Goal: Entertainment & Leisure: Browse casually

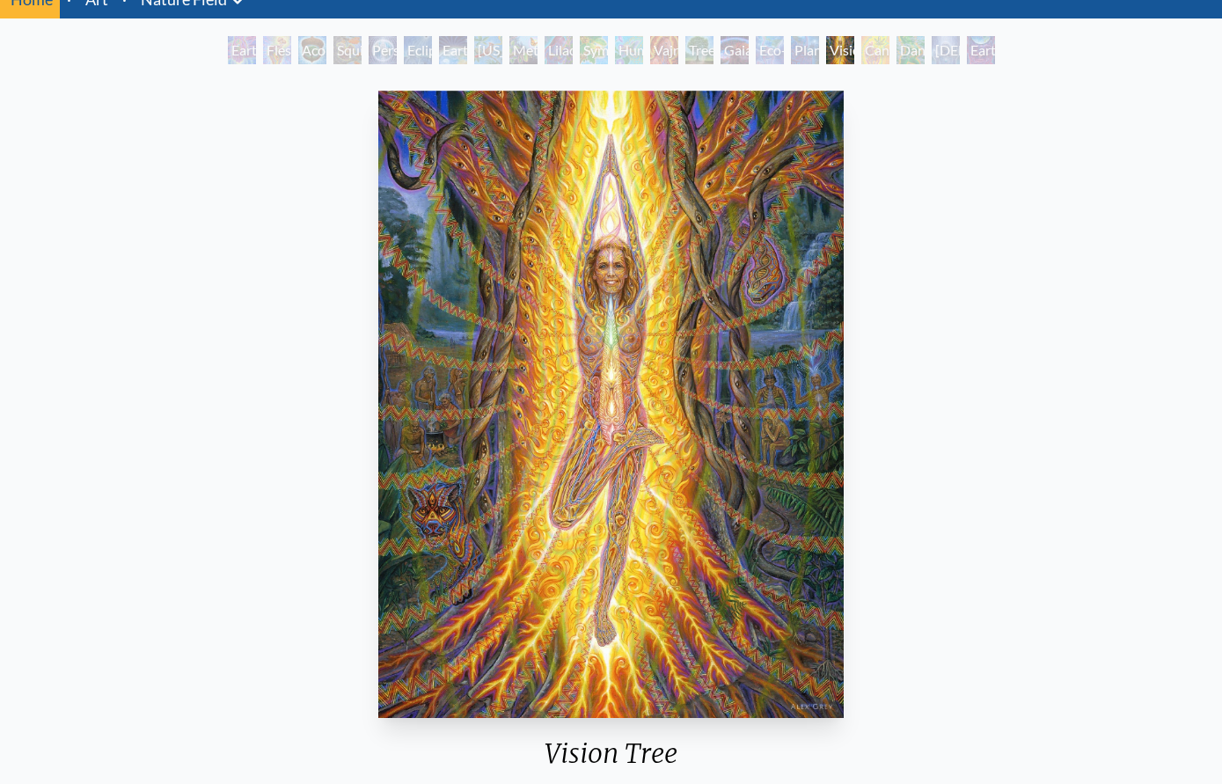
scroll to position [74, 0]
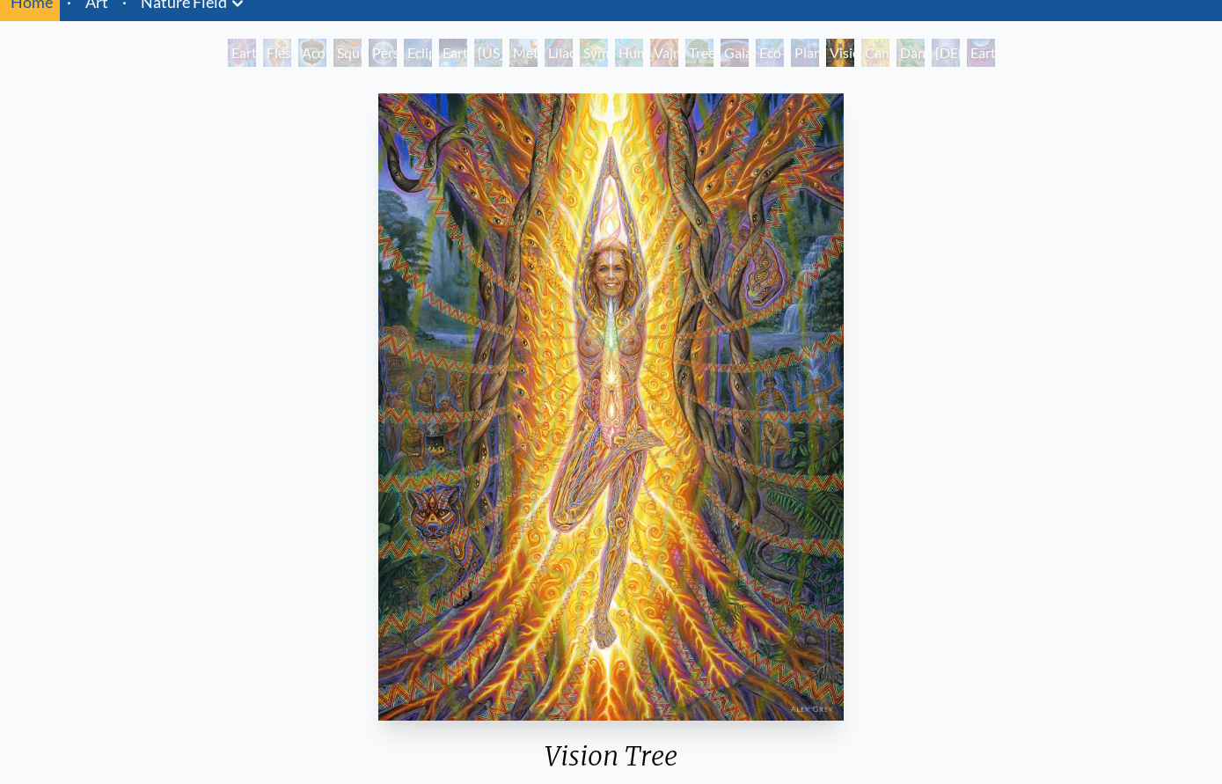
click at [749, 56] on div "Earth Witness Flesh of the Gods Acorn Dream Squirrel Person Planet Eclipse Eart…" at bounding box center [611, 55] width 774 height 33
click at [771, 56] on div "Eco-Atlas" at bounding box center [770, 53] width 28 height 28
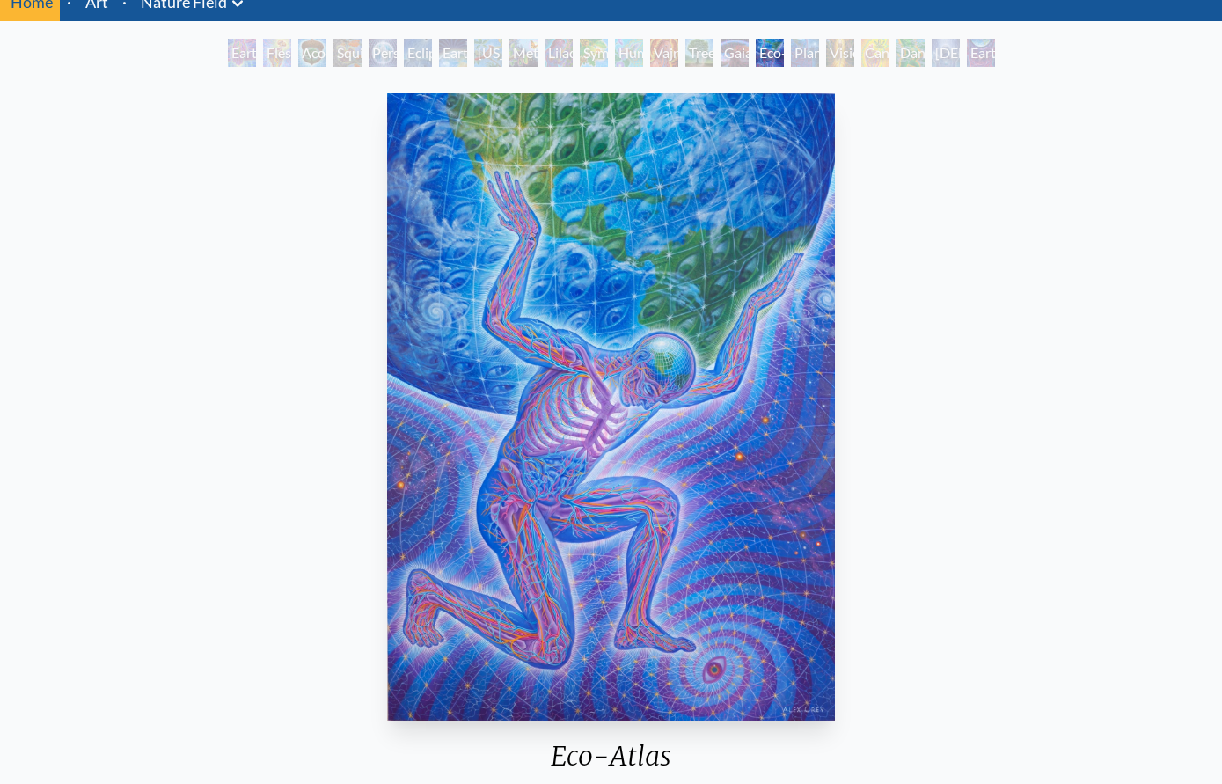
click at [711, 78] on div "Eco-Atlas 2017, oil on canvas, 60 x 84 in. Visit the CoSM Shop" at bounding box center [611, 509] width 1222 height 875
click at [669, 54] on div "Vajra Horse" at bounding box center [664, 53] width 28 height 28
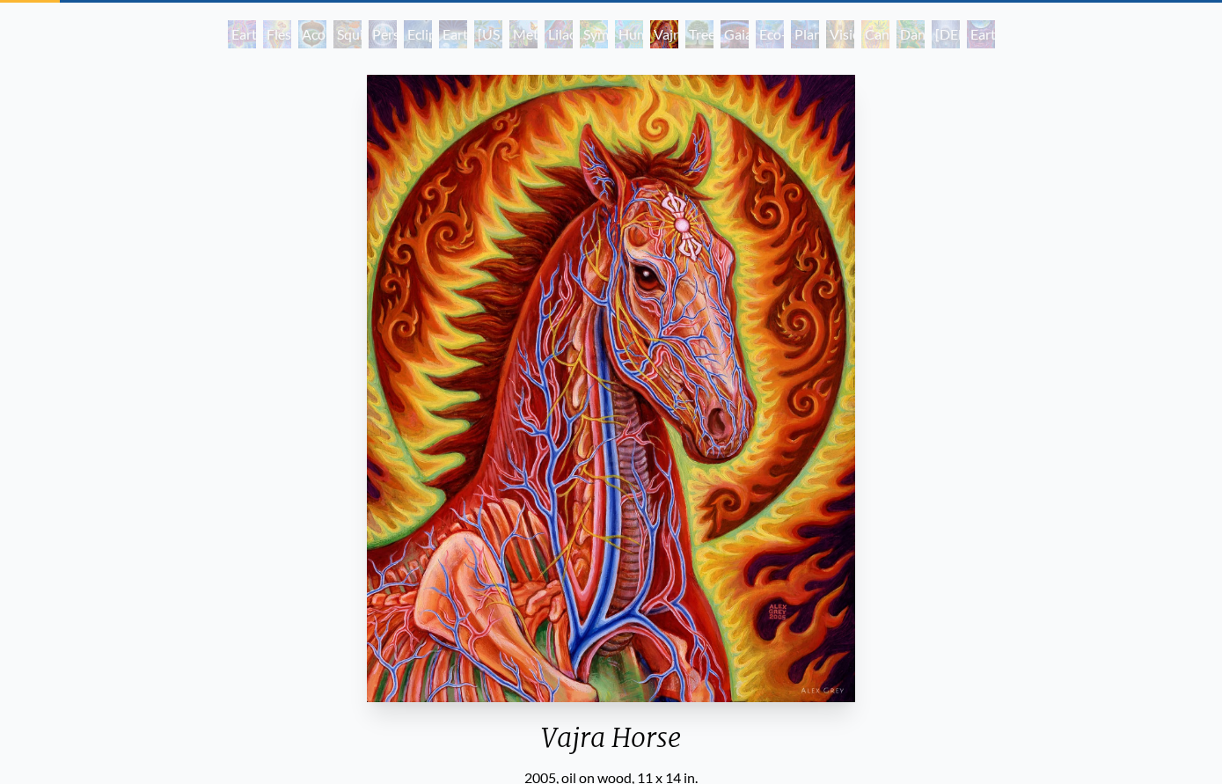
scroll to position [92, 0]
click at [553, 44] on div "Lilacs" at bounding box center [559, 34] width 28 height 28
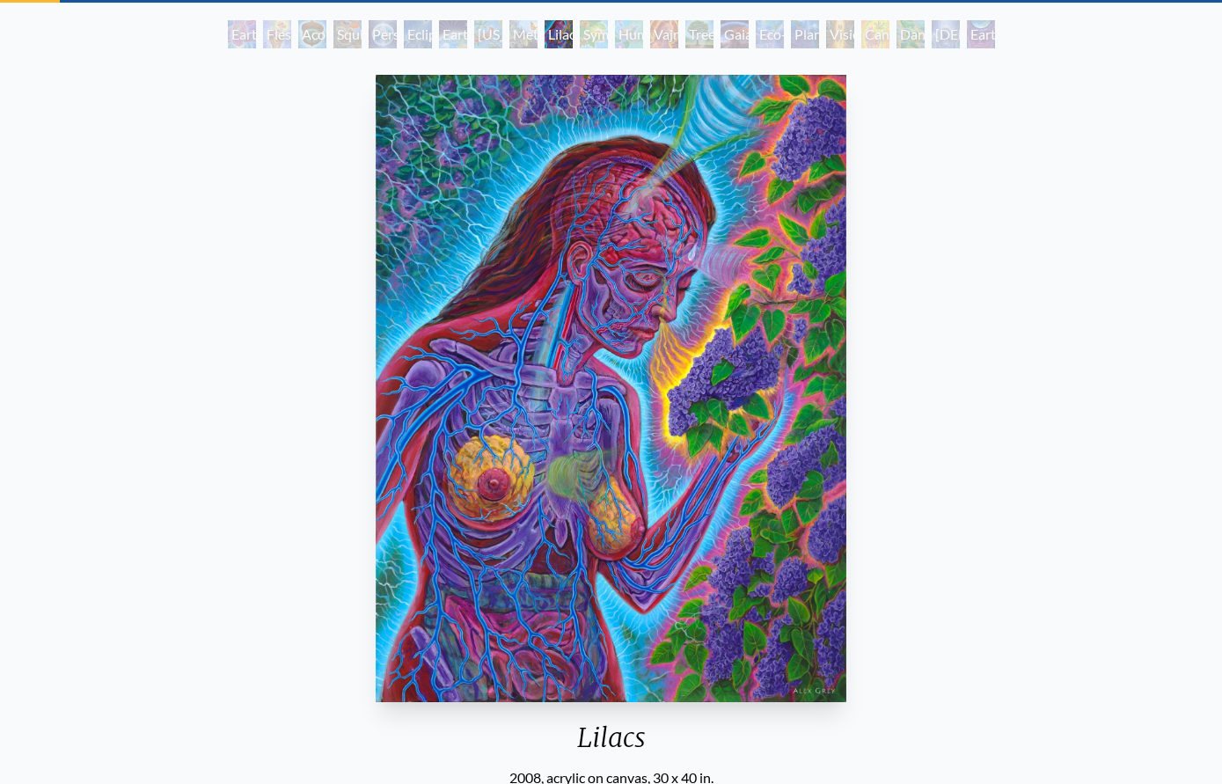
click at [606, 36] on div "Symbiosis: Gall Wasp & Oak Tree" at bounding box center [594, 34] width 28 height 28
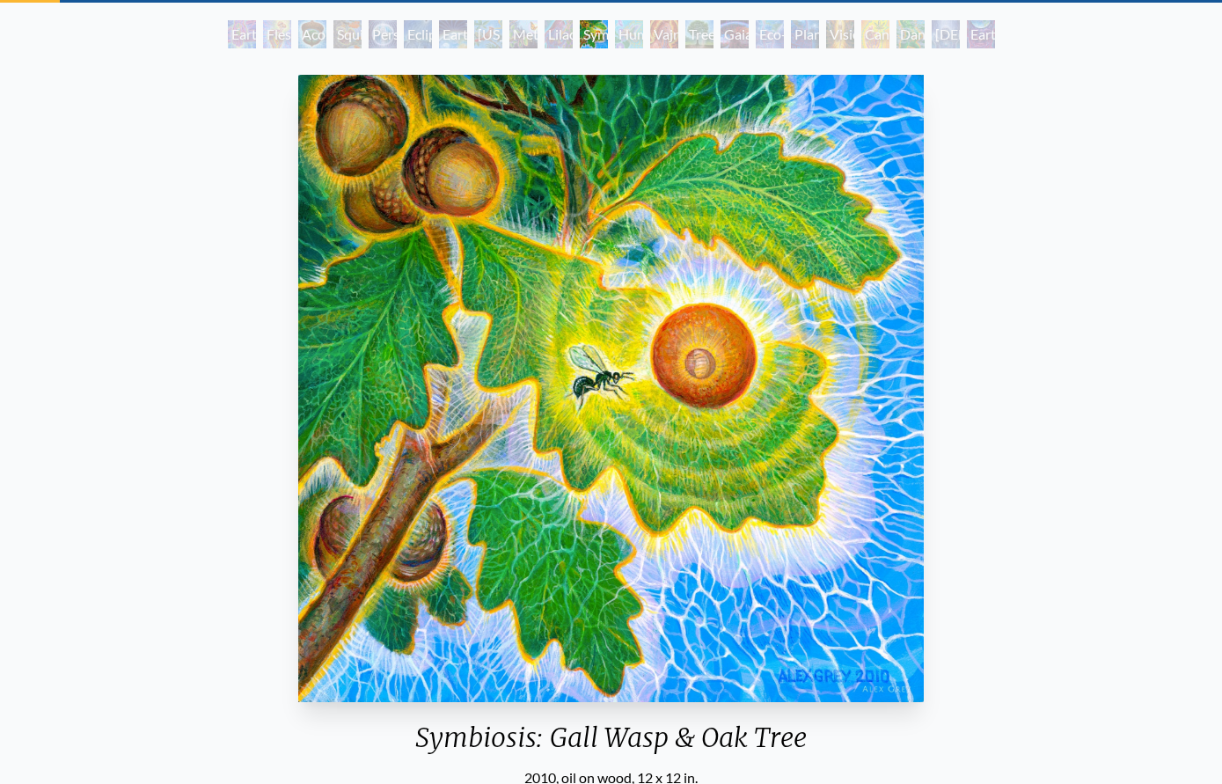
click at [631, 34] on div "Humming Bird" at bounding box center [629, 34] width 28 height 28
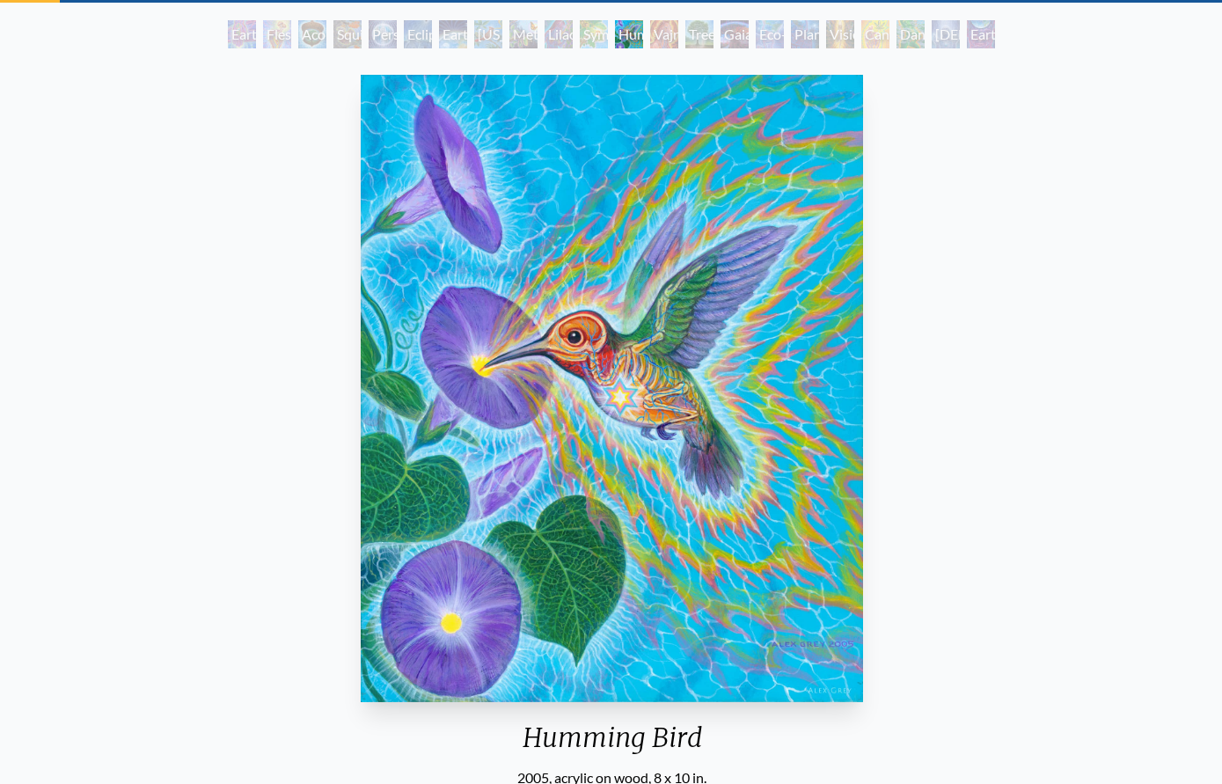
click at [583, 27] on div "Symbiosis: Gall Wasp & Oak Tree" at bounding box center [594, 34] width 28 height 28
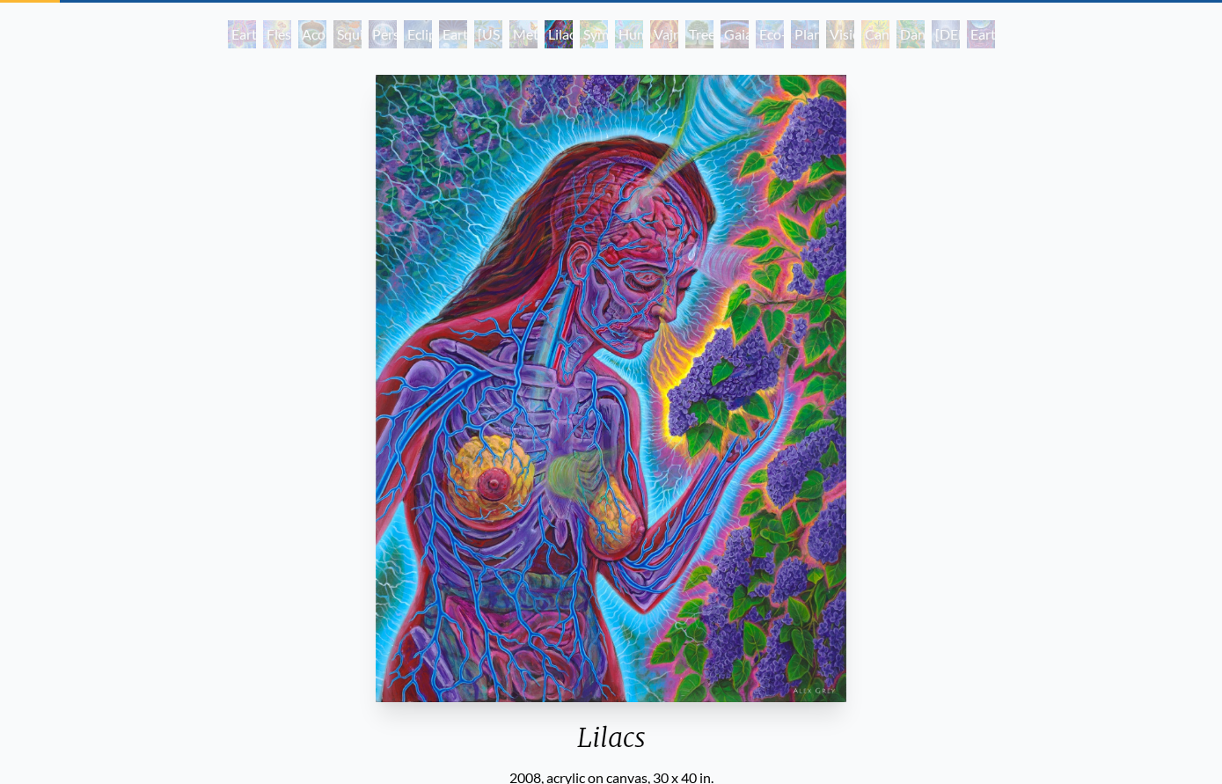
click at [511, 32] on div "Metamorphosis" at bounding box center [523, 34] width 28 height 28
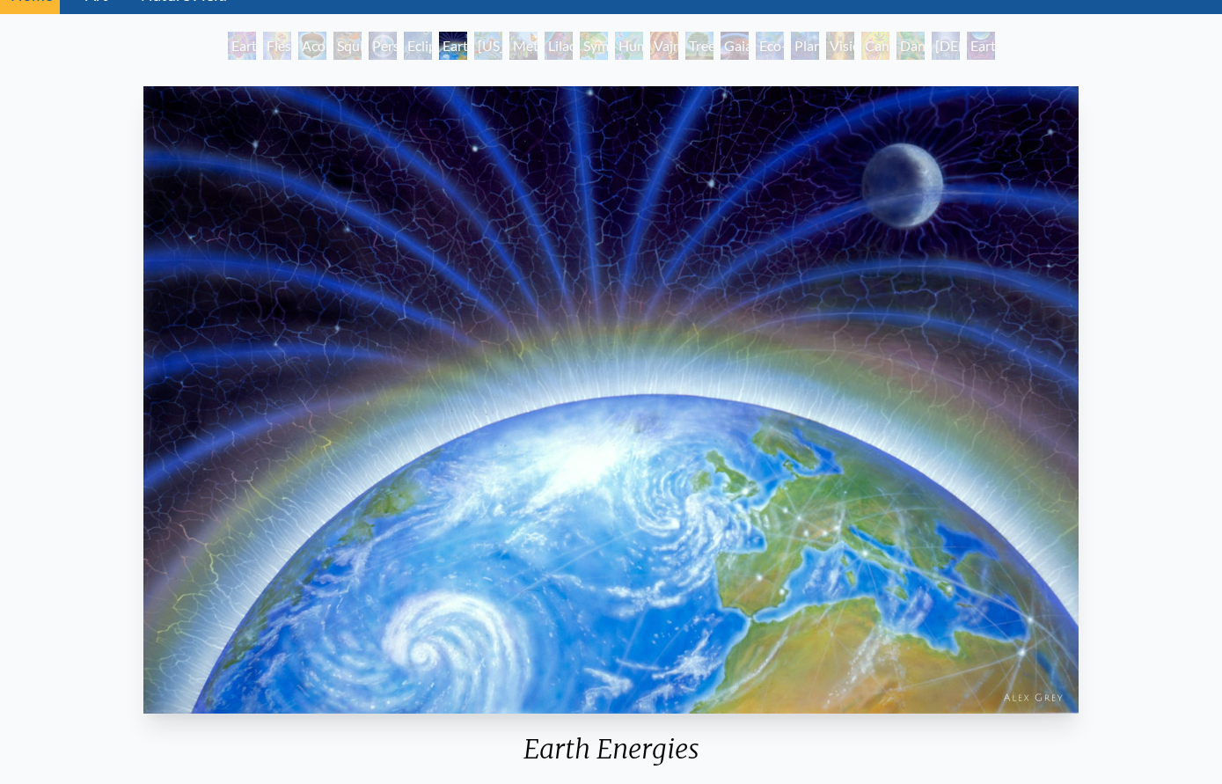
scroll to position [51, 0]
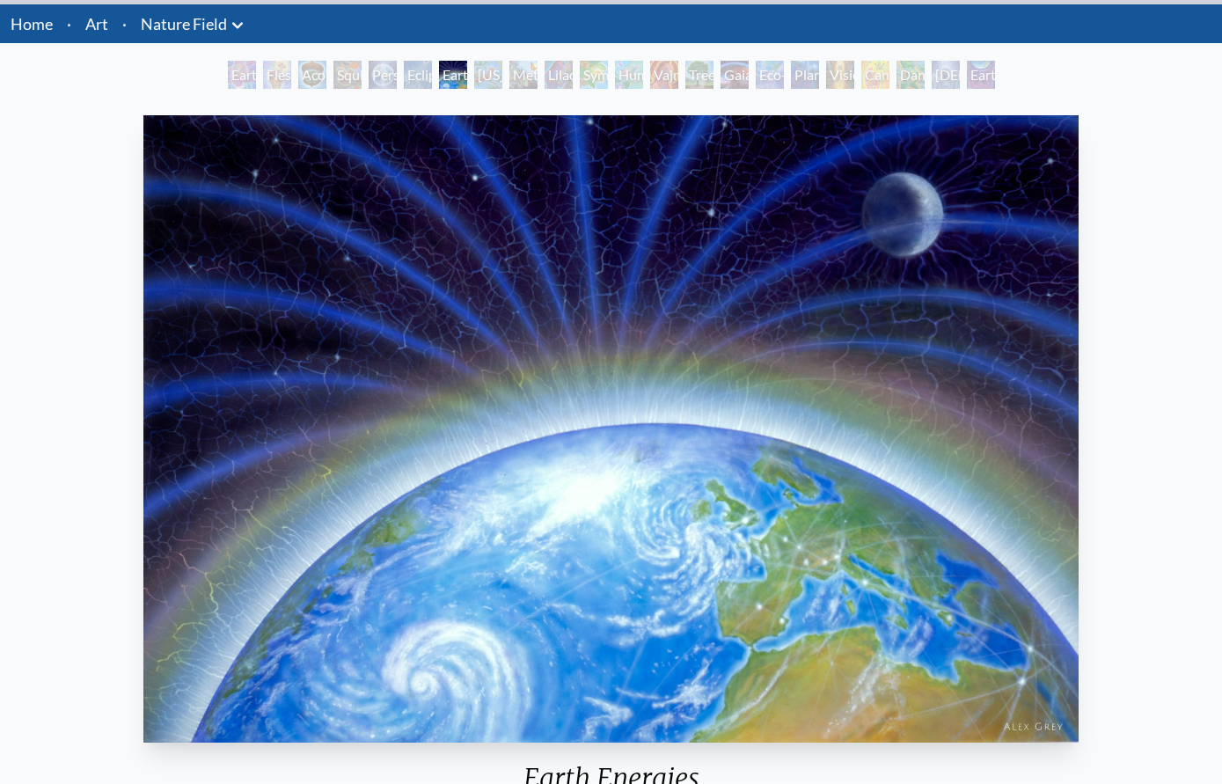
click at [380, 95] on div "Earth Energies 1987, acrylic on paper, 30 x 18 in. Visit the CoSM Shop" at bounding box center [611, 532] width 1222 height 875
click at [376, 78] on div "Person Planet" at bounding box center [383, 75] width 28 height 28
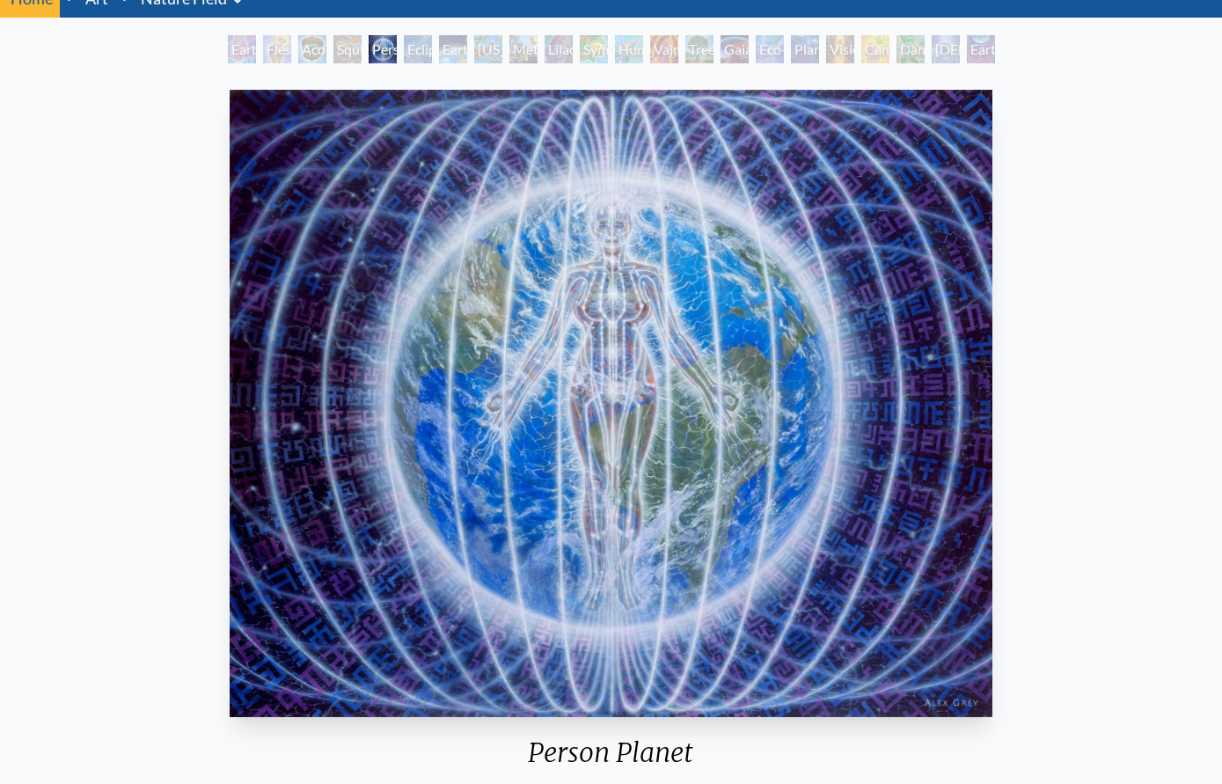
scroll to position [73, 0]
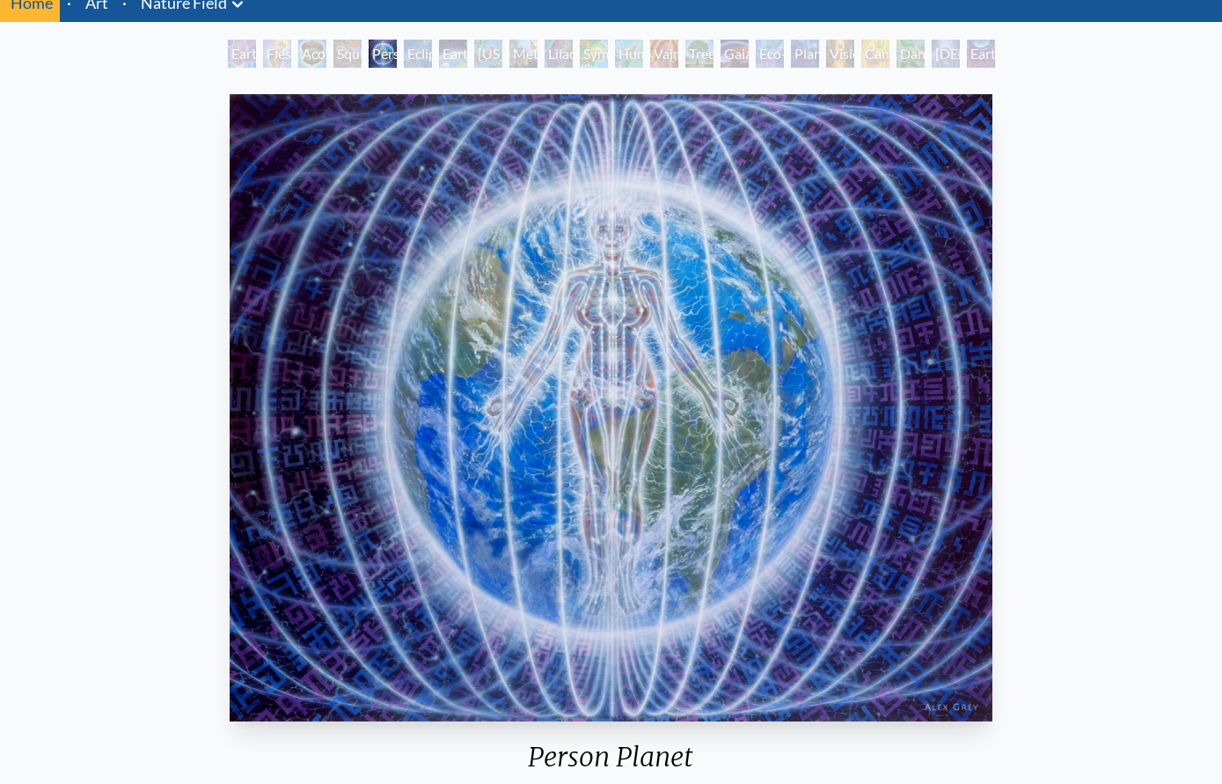
click at [370, 64] on div "Person Planet" at bounding box center [383, 54] width 28 height 28
click at [303, 48] on div "Acorn Dream" at bounding box center [312, 54] width 28 height 28
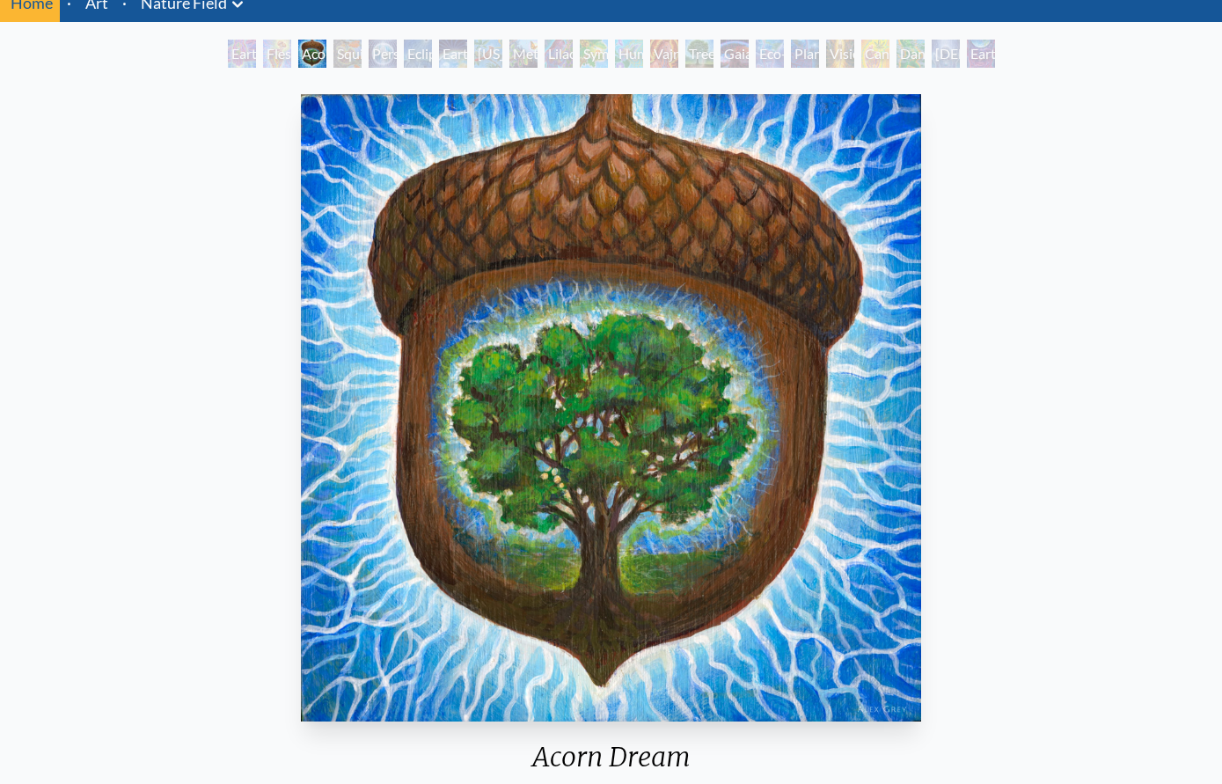
click at [322, 50] on div "Acorn Dream" at bounding box center [312, 54] width 28 height 28
click at [376, 41] on div "Person Planet" at bounding box center [383, 54] width 28 height 28
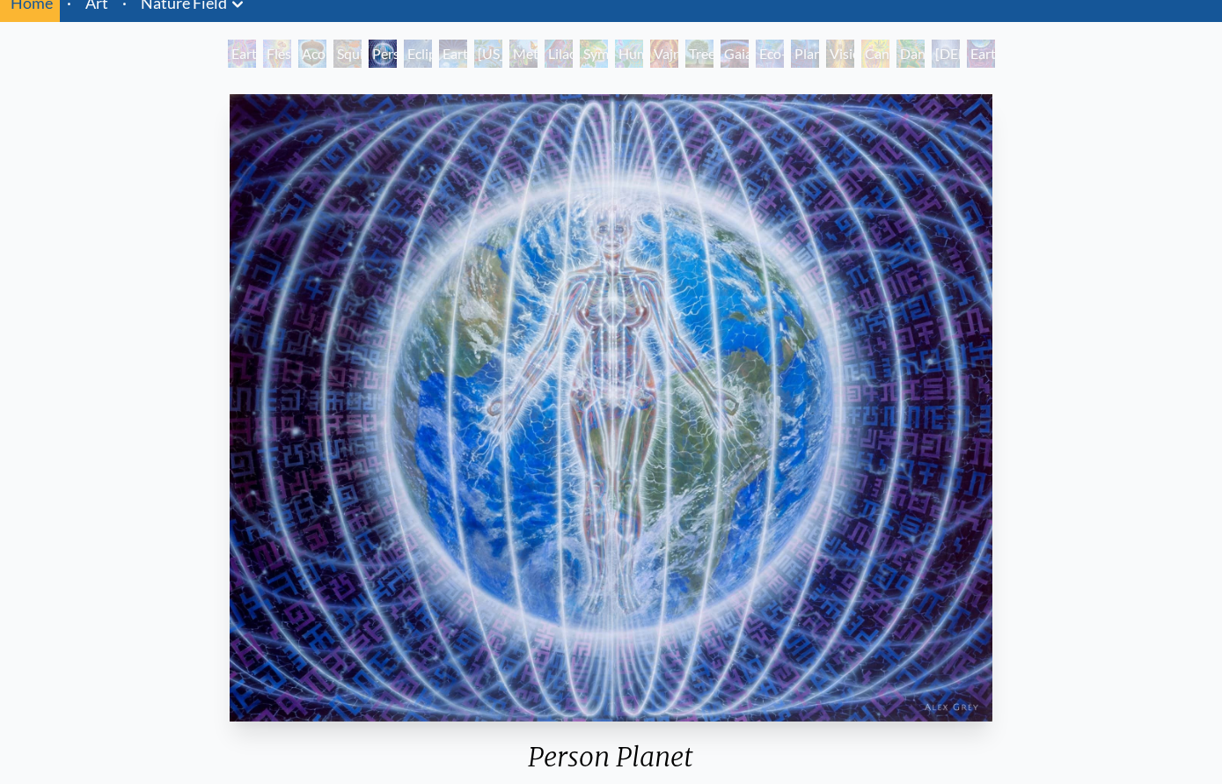
click at [303, 54] on div "Acorn Dream" at bounding box center [312, 54] width 28 height 28
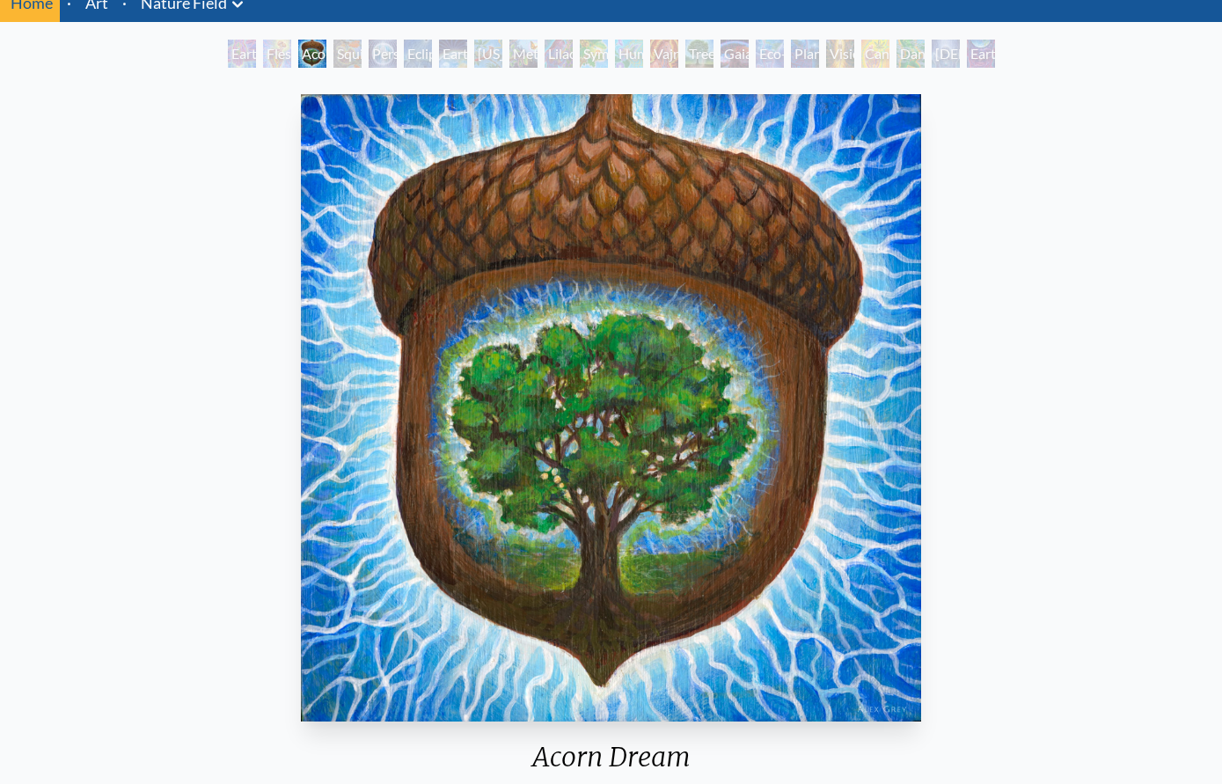
click at [362, 49] on div "Squirrel" at bounding box center [347, 54] width 28 height 28
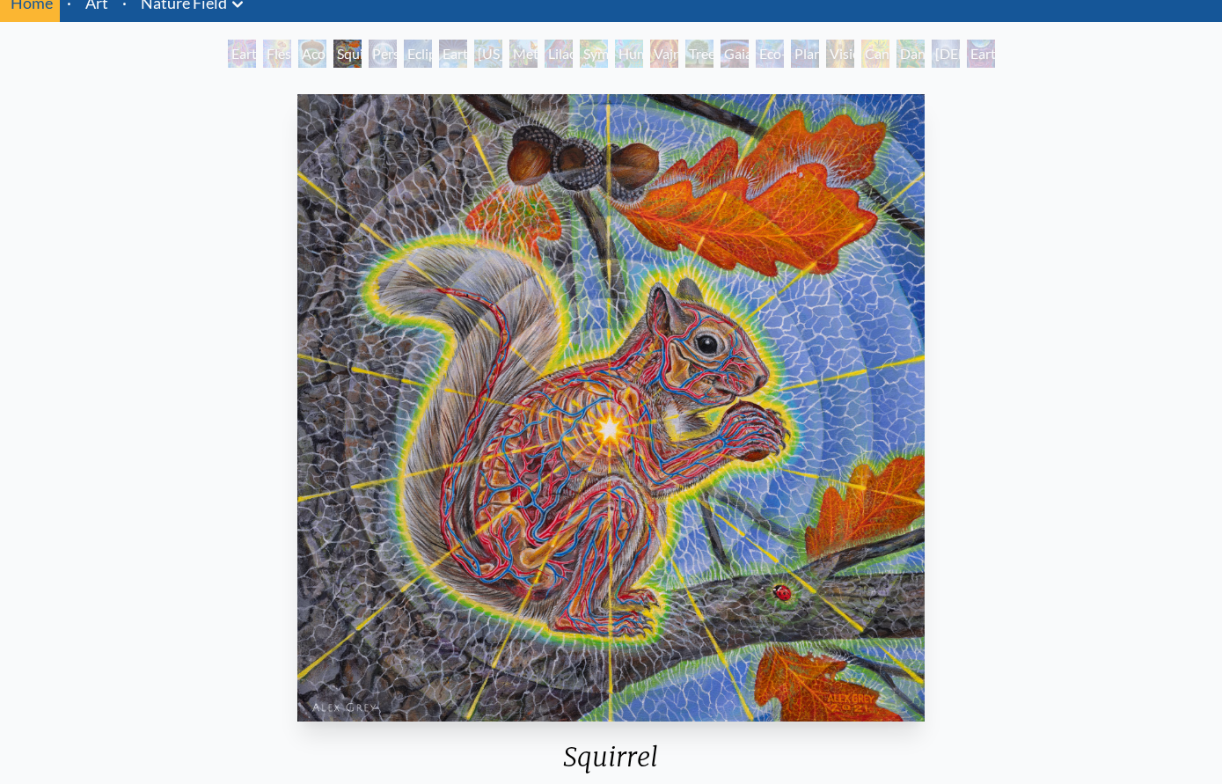
click at [298, 52] on div "Acorn Dream" at bounding box center [312, 54] width 28 height 28
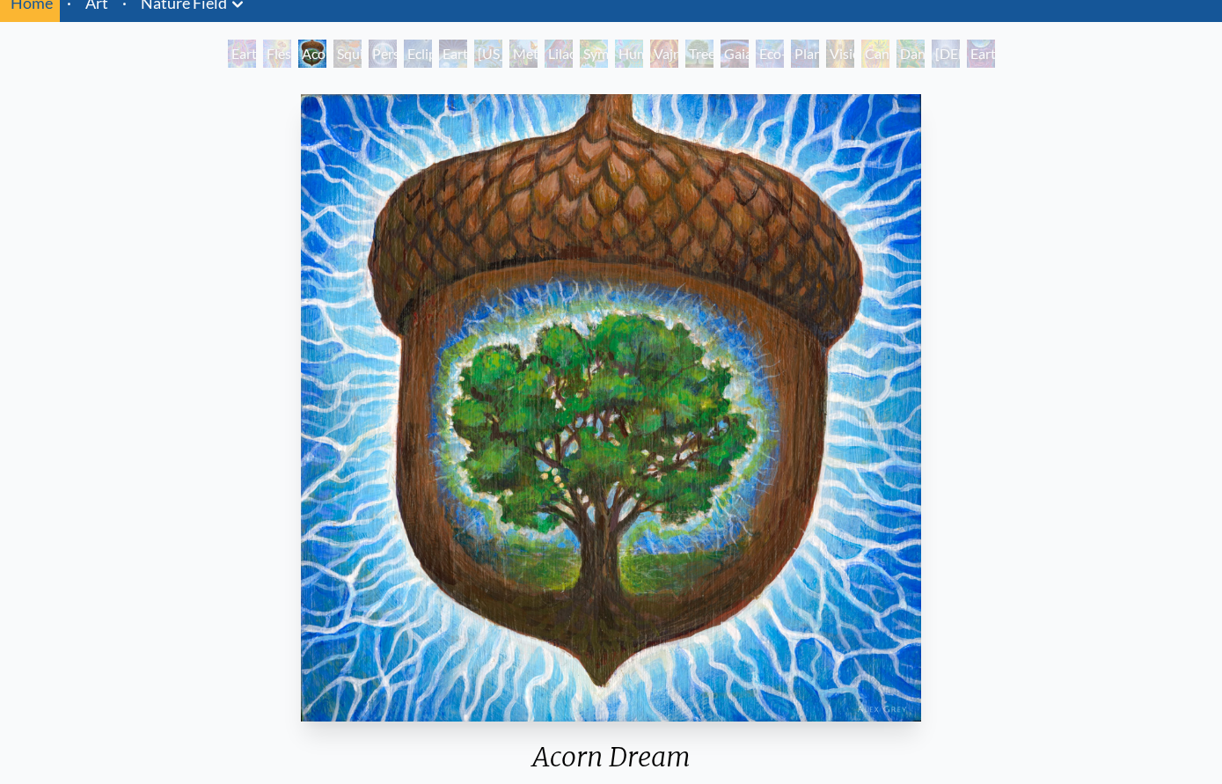
click at [253, 65] on div "Earth Witness" at bounding box center [242, 54] width 28 height 28
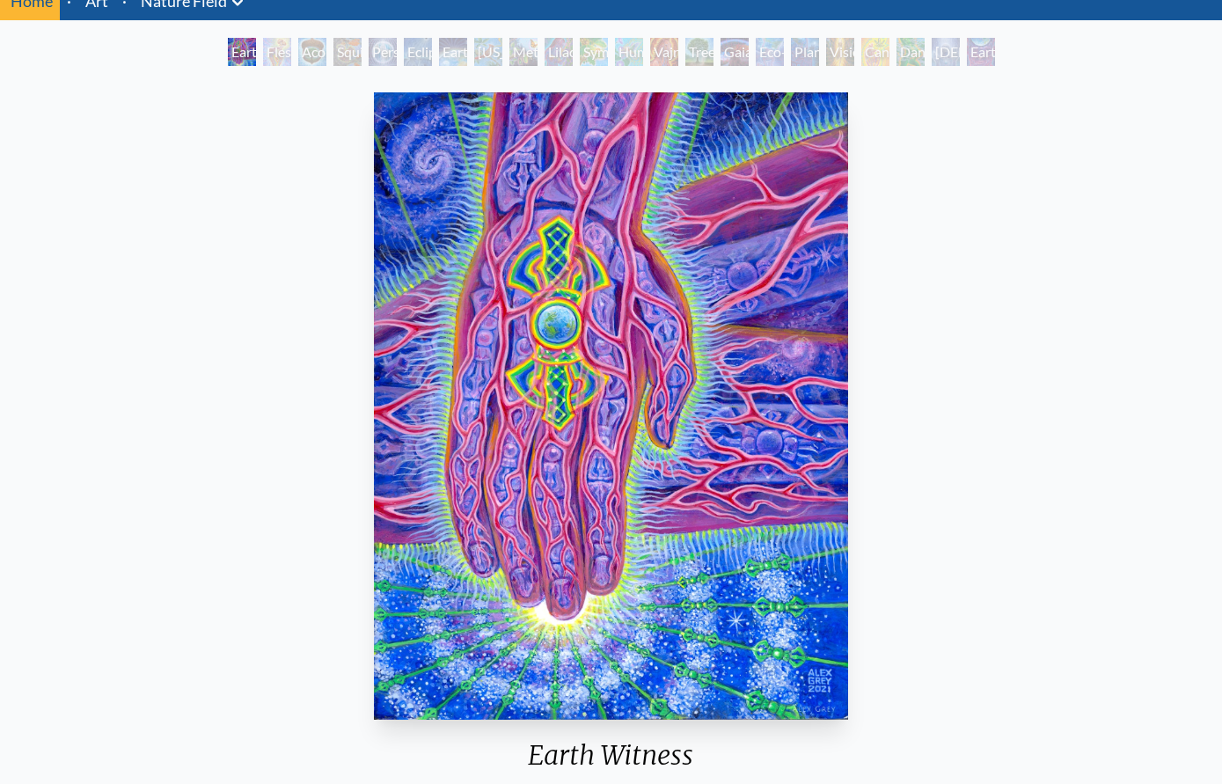
scroll to position [73, 0]
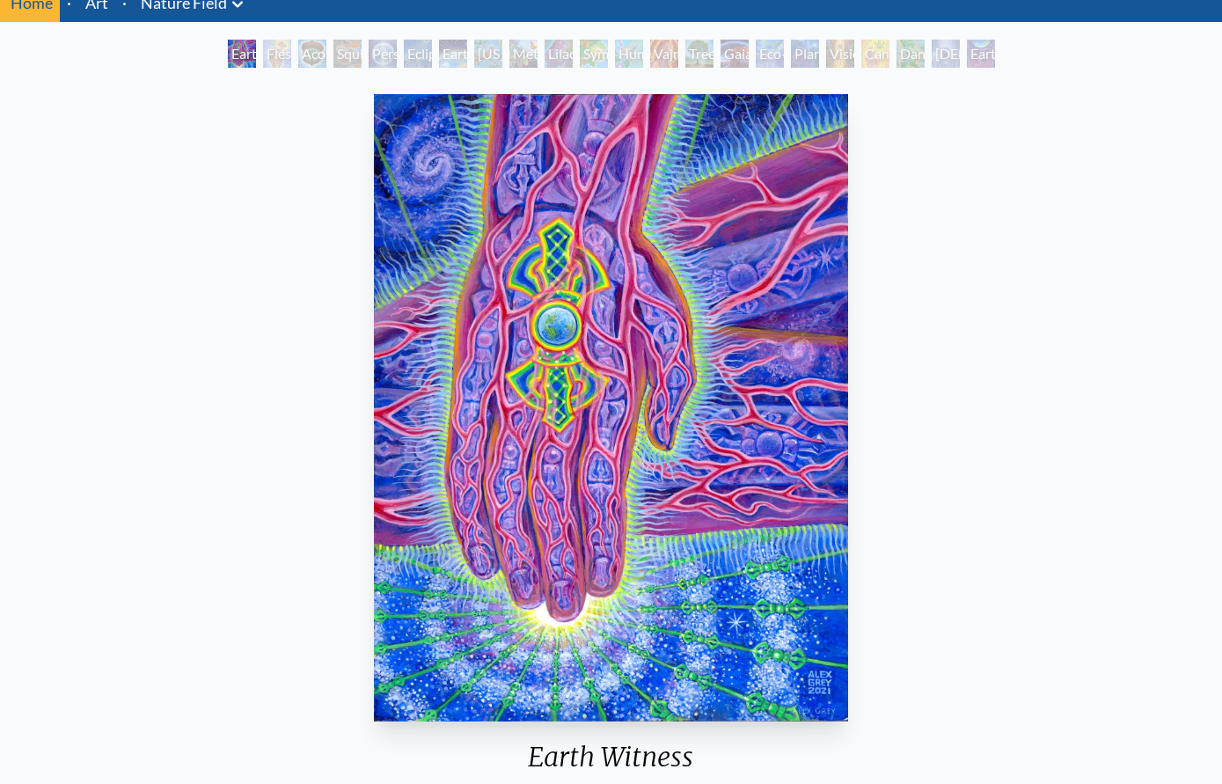
click at [735, 58] on div "Gaia" at bounding box center [734, 54] width 28 height 28
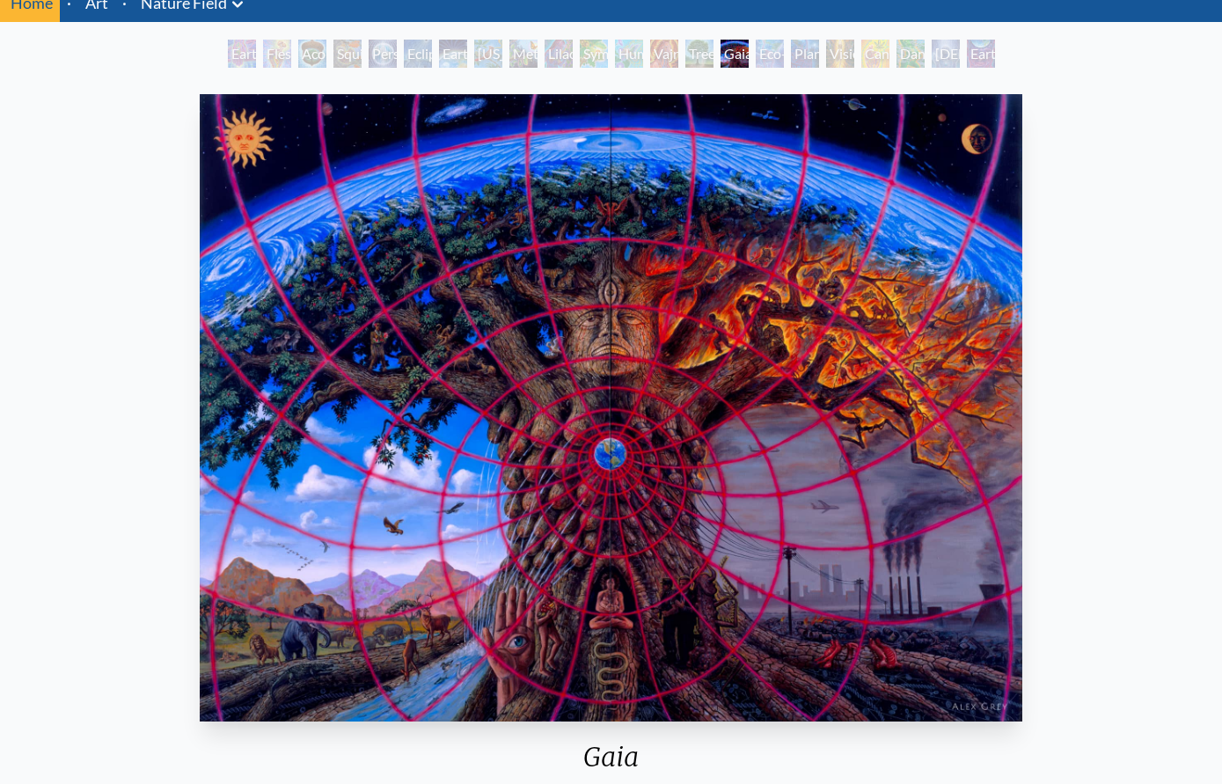
click at [772, 30] on div "Home · Art · [GEOGRAPHIC_DATA] Anatomical Drawings" at bounding box center [611, 675] width 1222 height 1385
click at [771, 53] on div "Eco-Atlas" at bounding box center [770, 54] width 28 height 28
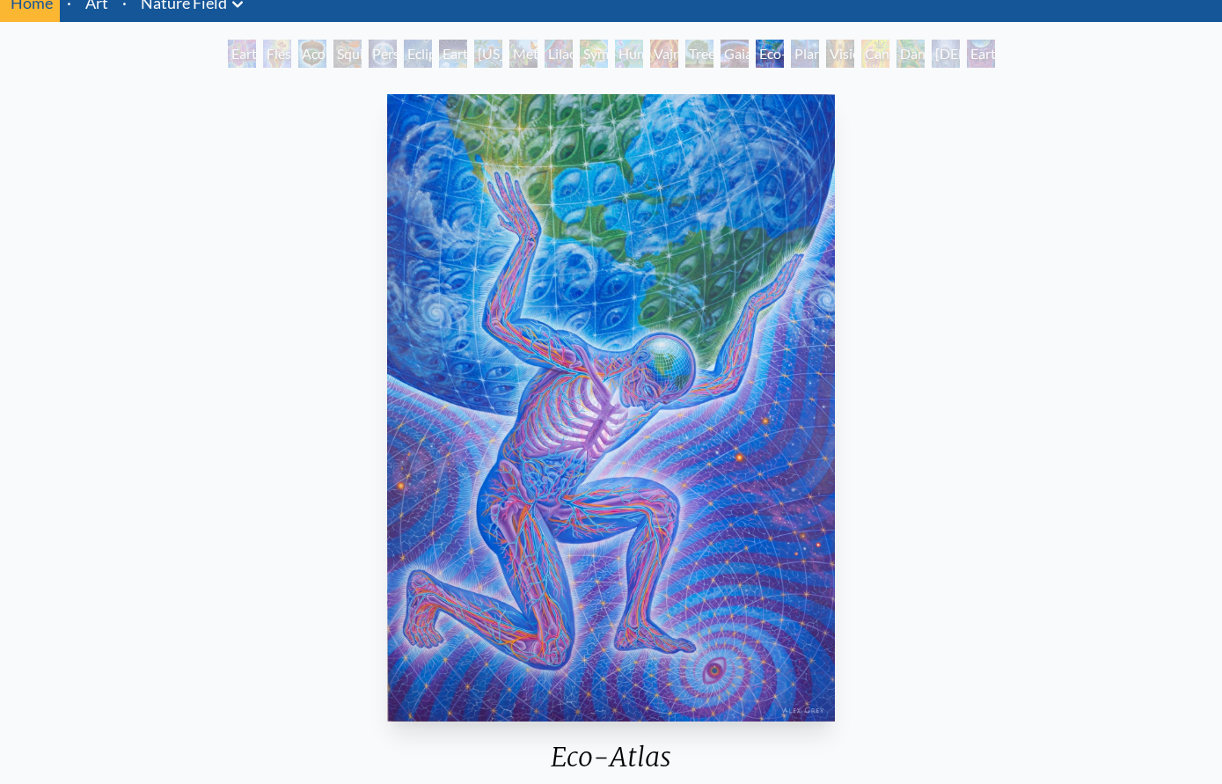
click at [819, 58] on div "Planetary Prayers" at bounding box center [805, 54] width 28 height 28
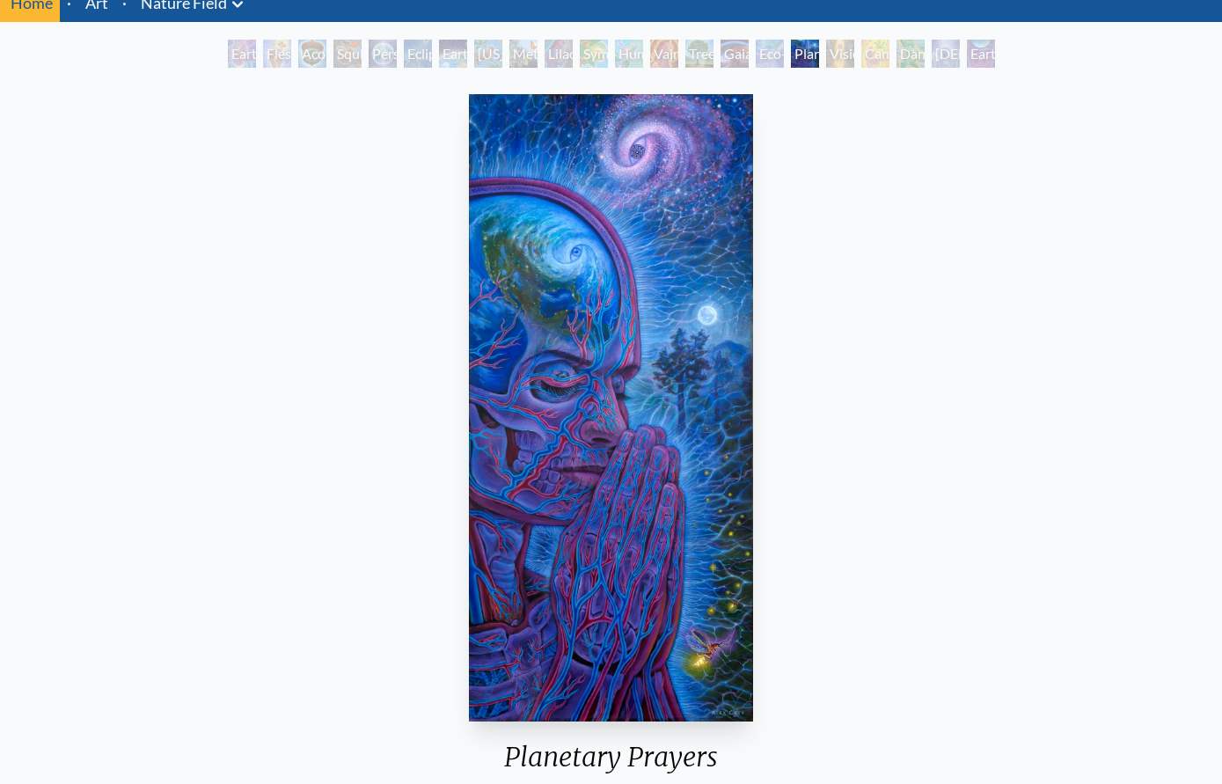
click at [889, 58] on div "Cannabis Mudra" at bounding box center [875, 54] width 28 height 28
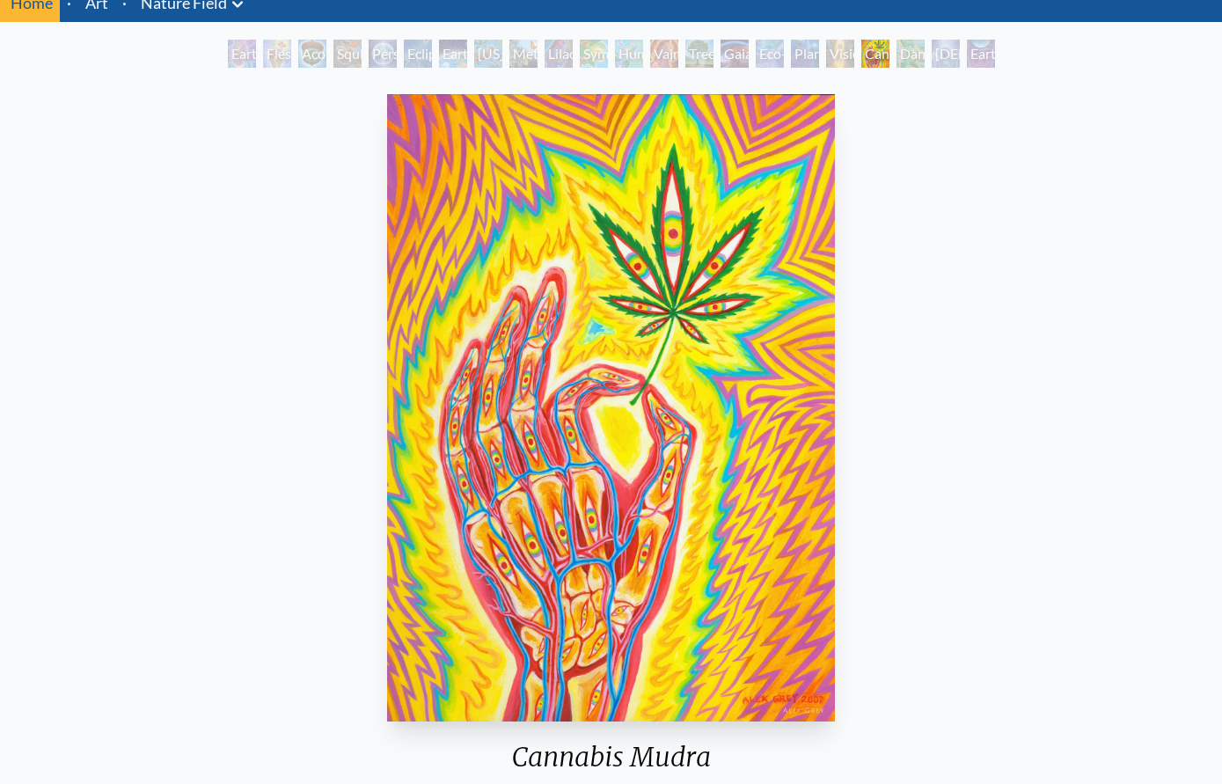
click at [925, 33] on div "Home · Art · [GEOGRAPHIC_DATA] Anatomical Drawings" at bounding box center [611, 478] width 1222 height 991
click at [940, 40] on div "[DEMOGRAPHIC_DATA] in the Ocean of Awareness" at bounding box center [946, 54] width 28 height 28
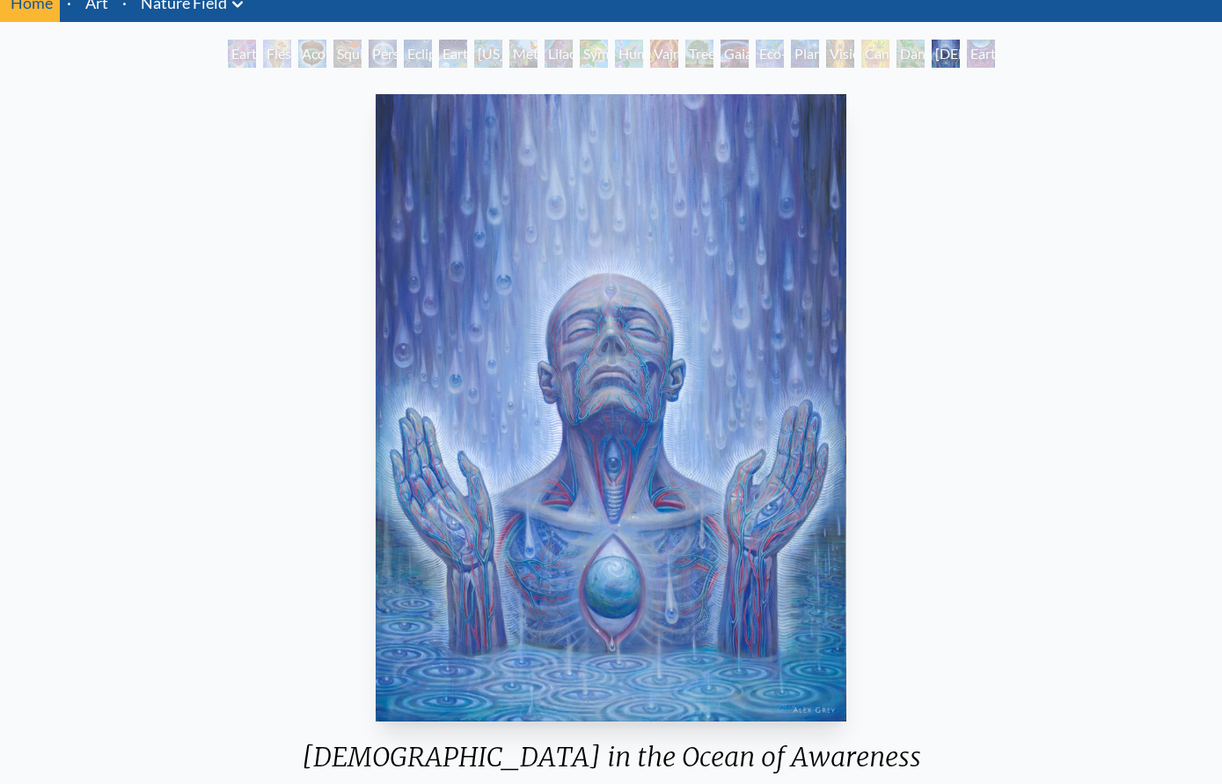
click at [861, 47] on div "Cannabis Mudra" at bounding box center [875, 54] width 28 height 28
